Goal: Task Accomplishment & Management: Manage account settings

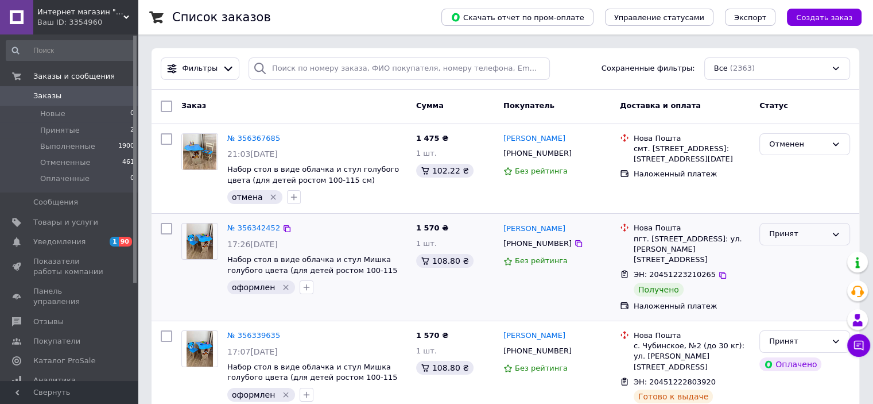
click at [790, 235] on div "Принят" at bounding box center [797, 234] width 57 height 12
click at [794, 255] on li "Выполнен" at bounding box center [805, 257] width 90 height 21
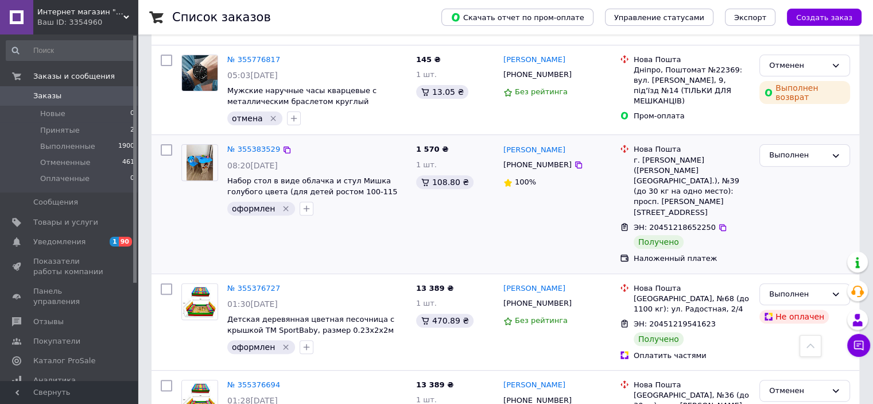
scroll to position [287, 0]
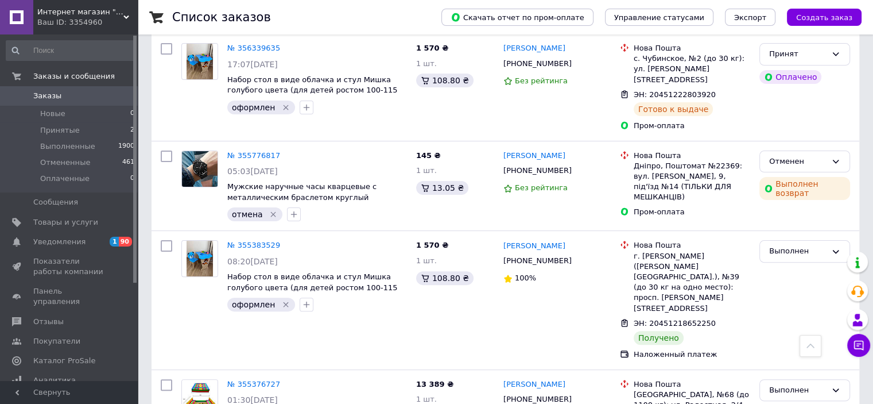
click at [111, 14] on span "Интернет магазин "Tutmag"" at bounding box center [80, 12] width 86 height 10
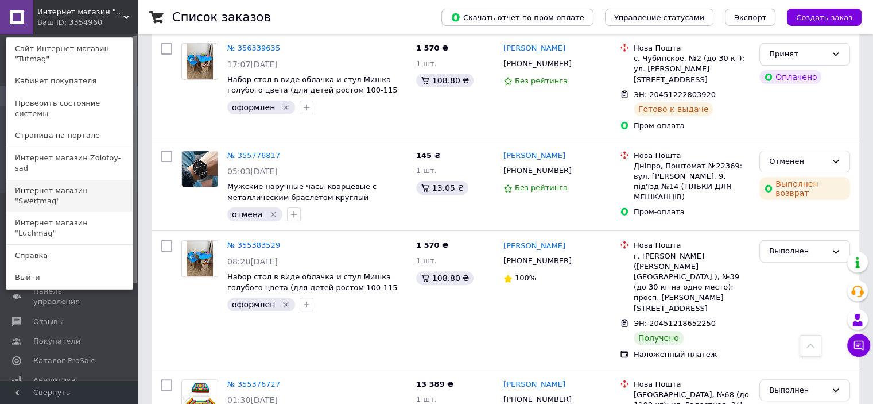
click at [85, 180] on link "Интернет магазин "Swertmag"" at bounding box center [69, 196] width 126 height 32
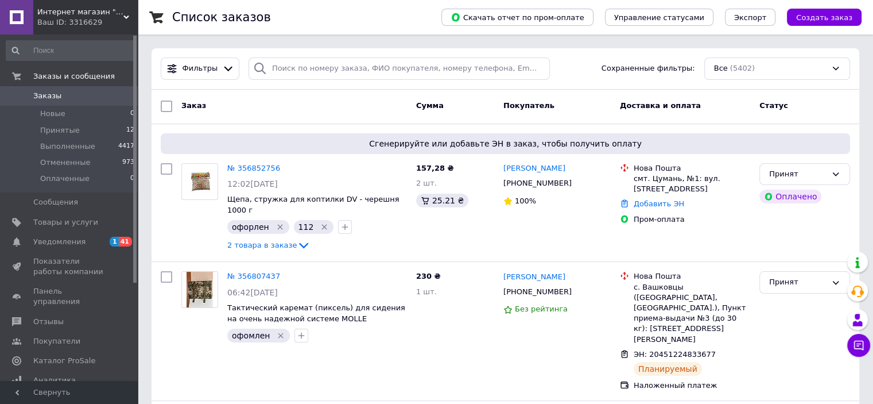
click at [115, 12] on span "Интернет магазин "Swertmag"" at bounding box center [80, 12] width 86 height 10
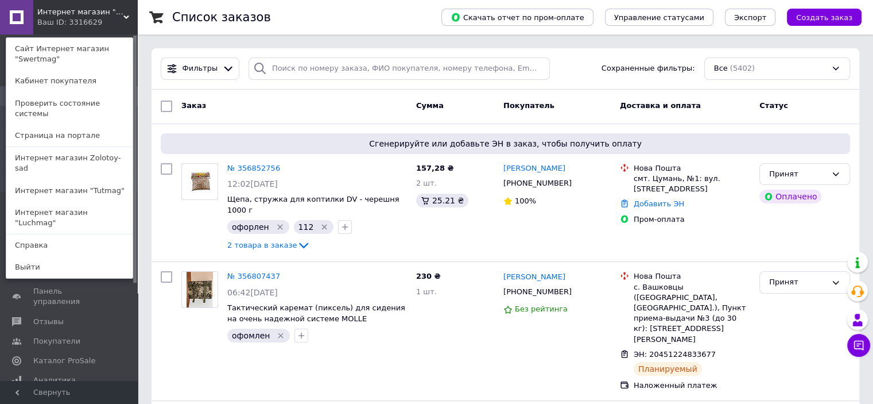
click at [118, 21] on div "Интернет магазин "Swertmag" Ваш ID: 3316629 Сайт Интернет магазин "Swertmag" Ка…" at bounding box center [69, 17] width 138 height 34
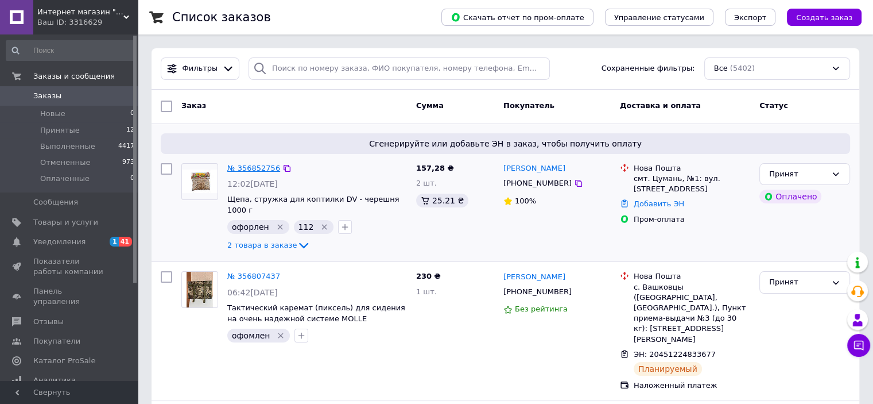
click at [249, 166] on link "№ 356852756" at bounding box center [253, 168] width 53 height 9
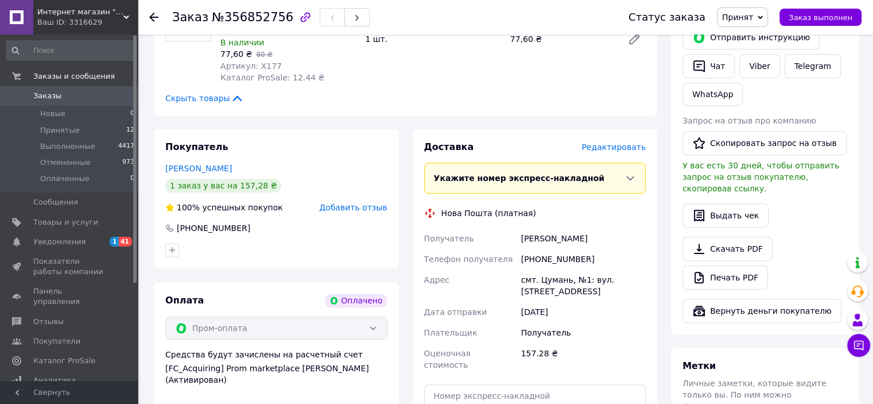
scroll to position [689, 0]
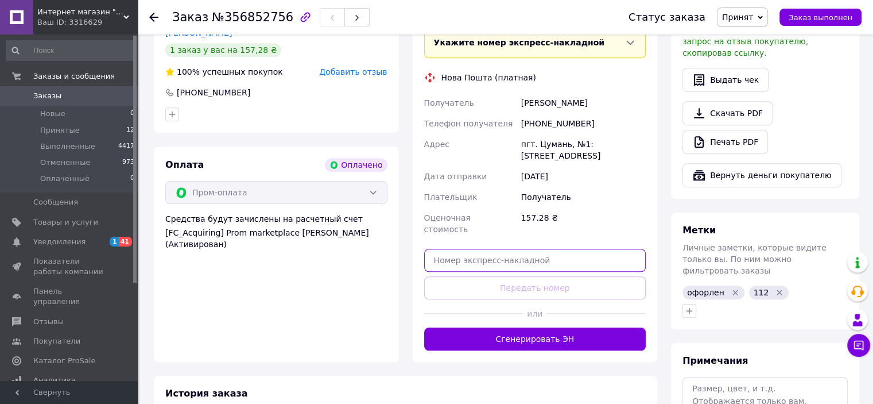
paste input "20451225039375"
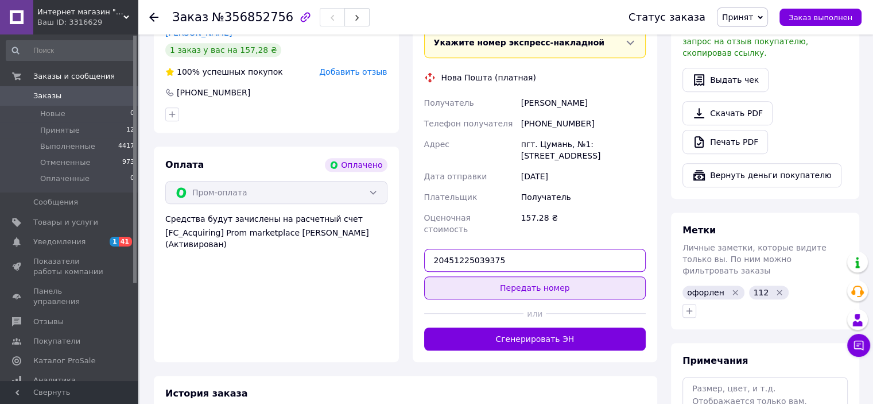
type input "20451225039375"
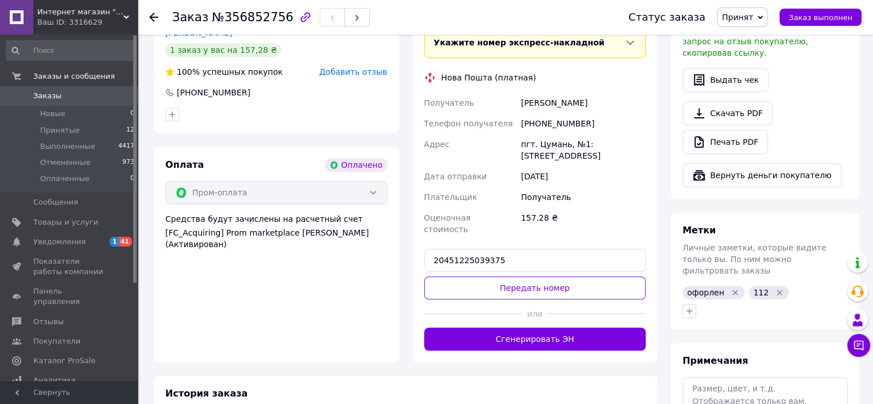
click at [571, 276] on button "Передать номер" at bounding box center [535, 287] width 222 height 23
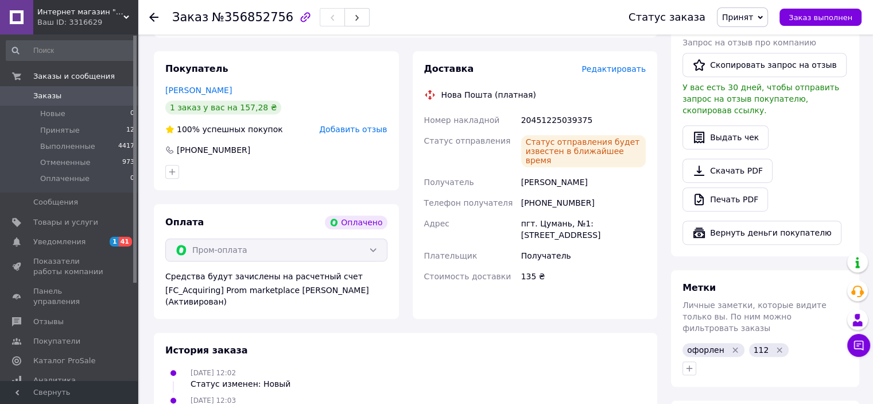
click at [82, 98] on span "Заказы" at bounding box center [69, 96] width 73 height 10
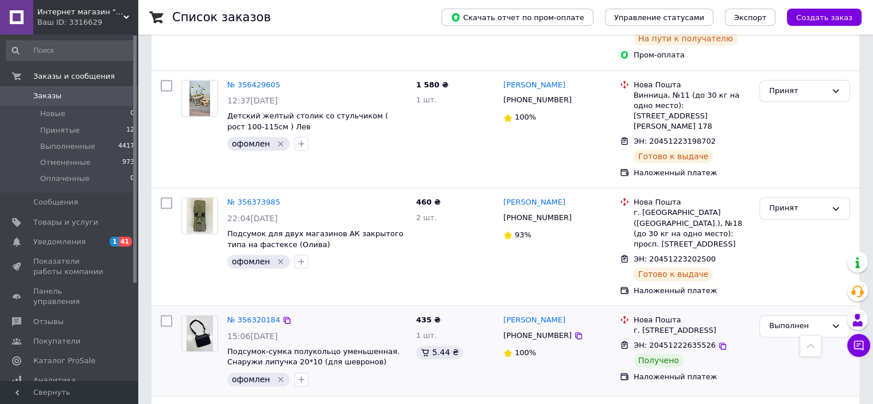
scroll to position [1435, 0]
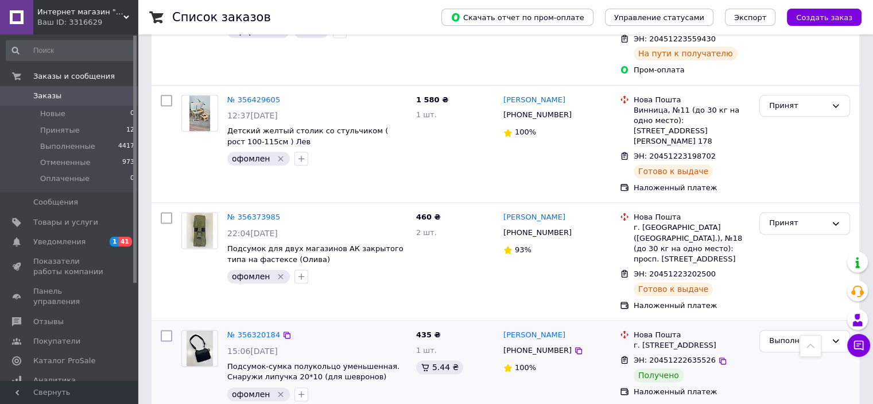
drag, startPoint x: 86, startPoint y: 130, endPoint x: 506, endPoint y: 312, distance: 457.2
click at [87, 130] on li "Принятые 12" at bounding box center [70, 130] width 141 height 16
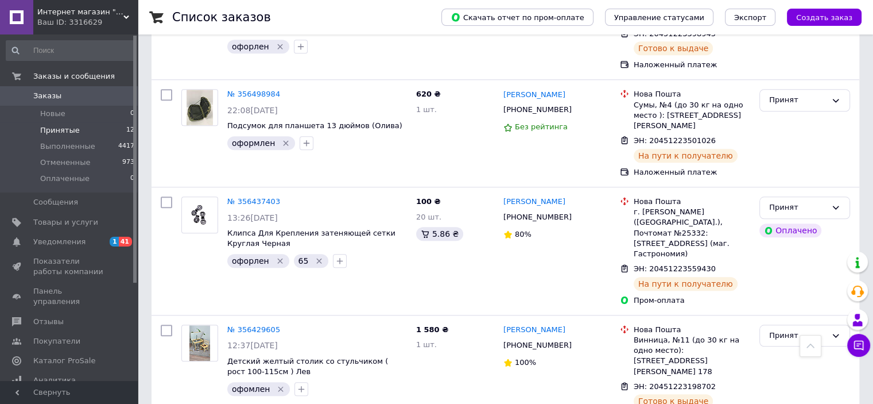
scroll to position [1123, 0]
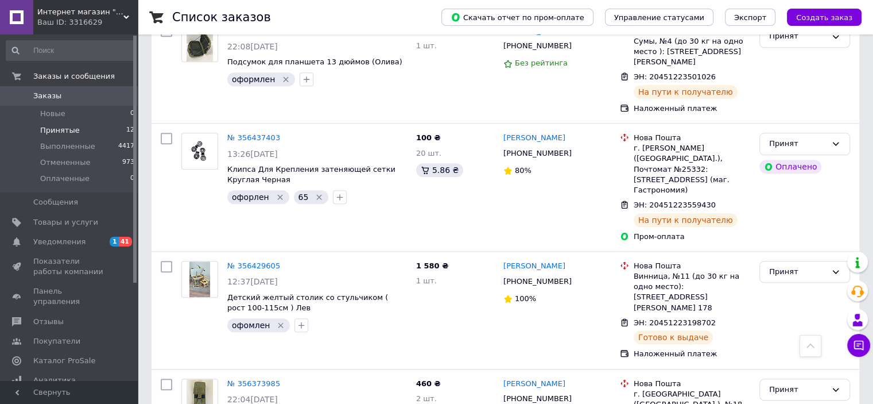
click at [111, 22] on div "Ваш ID: 3316629" at bounding box center [87, 22] width 100 height 10
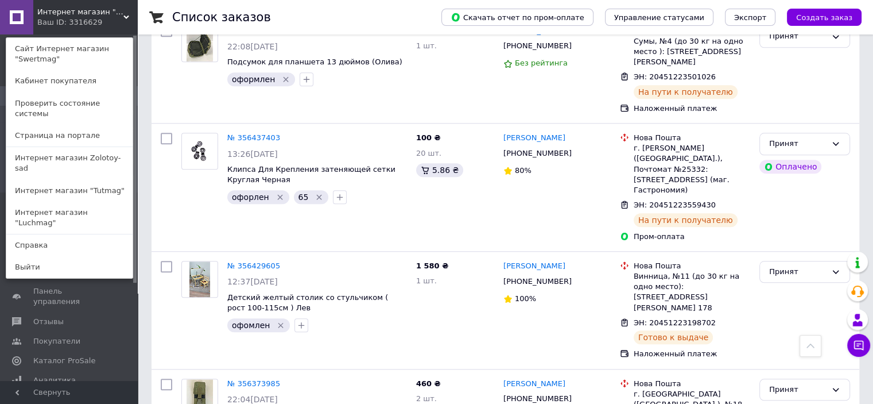
drag, startPoint x: 115, startPoint y: 195, endPoint x: 124, endPoint y: 203, distance: 11.8
click at [117, 201] on link "Интернет магазин "Luchmag"" at bounding box center [69, 217] width 126 height 32
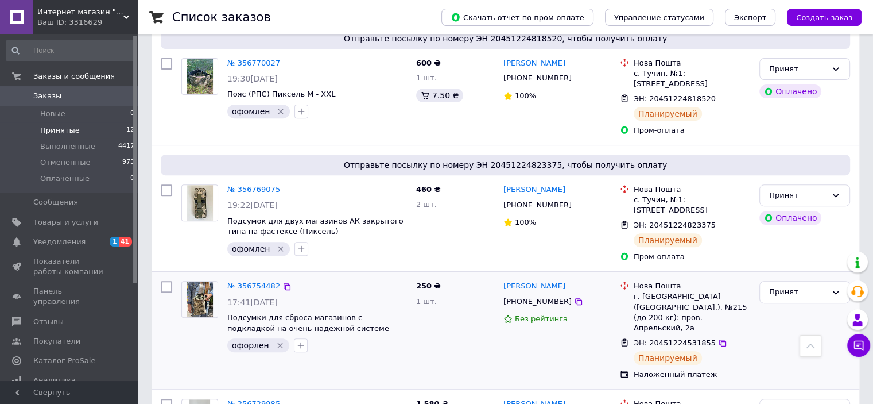
scroll to position [320, 0]
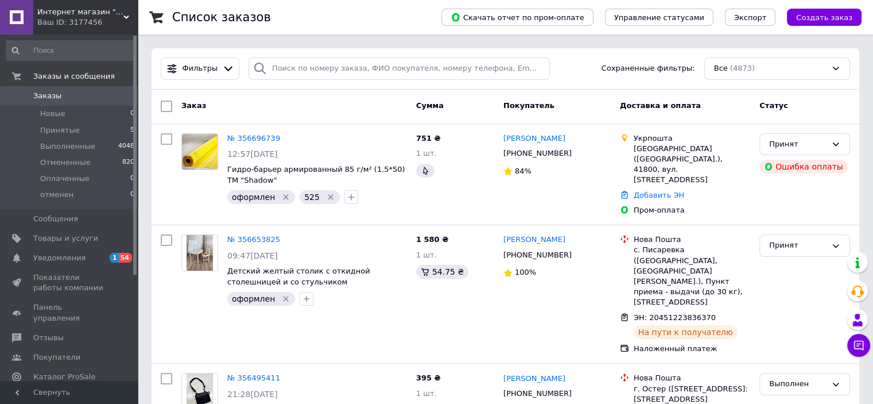
click at [117, 17] on div "Ваш ID: 3177456" at bounding box center [87, 22] width 100 height 10
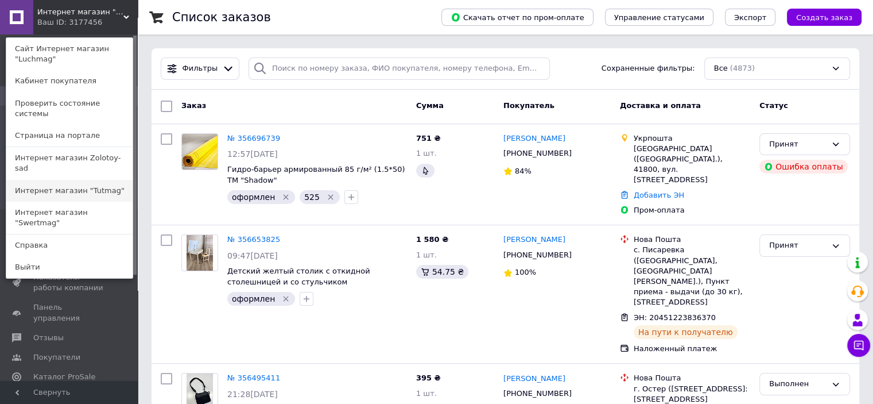
click at [113, 180] on link "Интернет магазин "Tutmag"" at bounding box center [69, 191] width 126 height 22
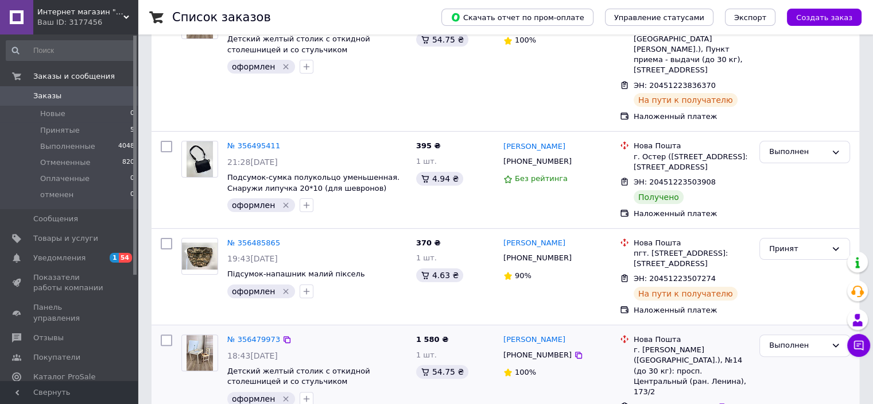
scroll to position [287, 0]
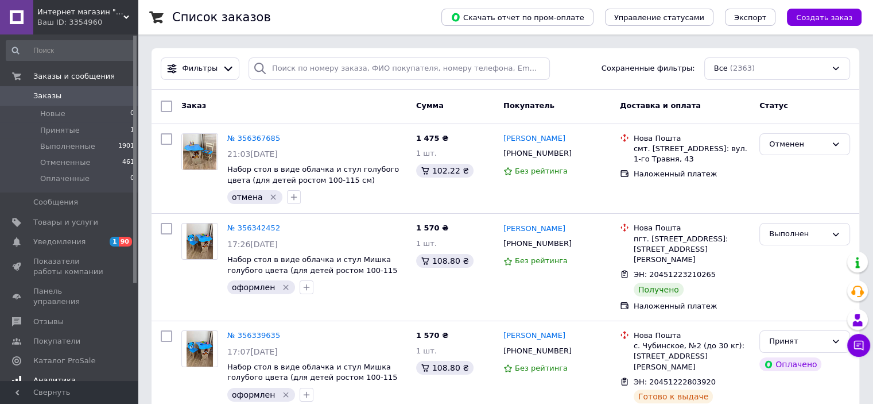
click at [87, 243] on span "Уведомления" at bounding box center [69, 242] width 73 height 10
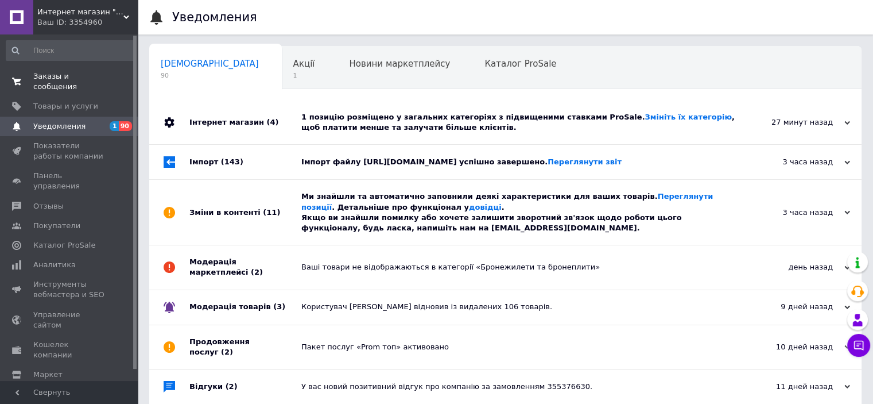
click at [86, 78] on span "Заказы и сообщения" at bounding box center [69, 81] width 73 height 21
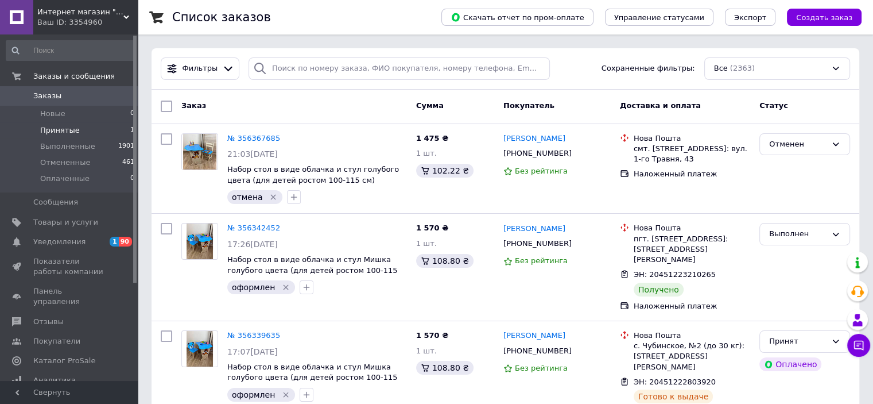
click at [97, 130] on li "Принятые 1" at bounding box center [70, 130] width 141 height 16
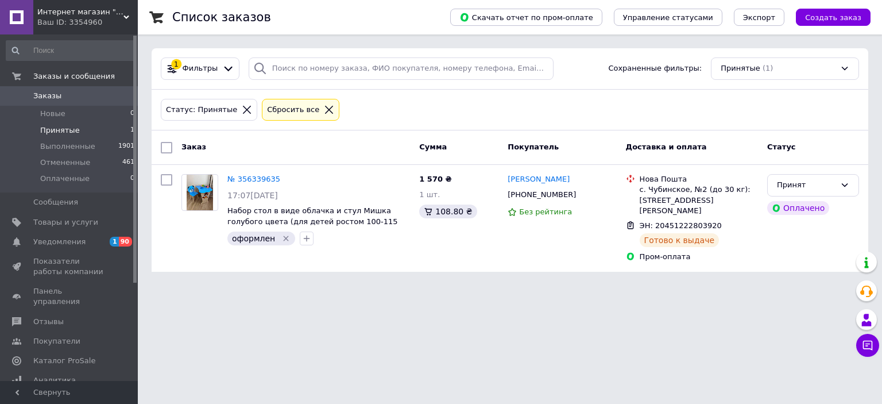
click at [103, 92] on span "Заказы" at bounding box center [69, 96] width 73 height 10
